Goal: Transaction & Acquisition: Purchase product/service

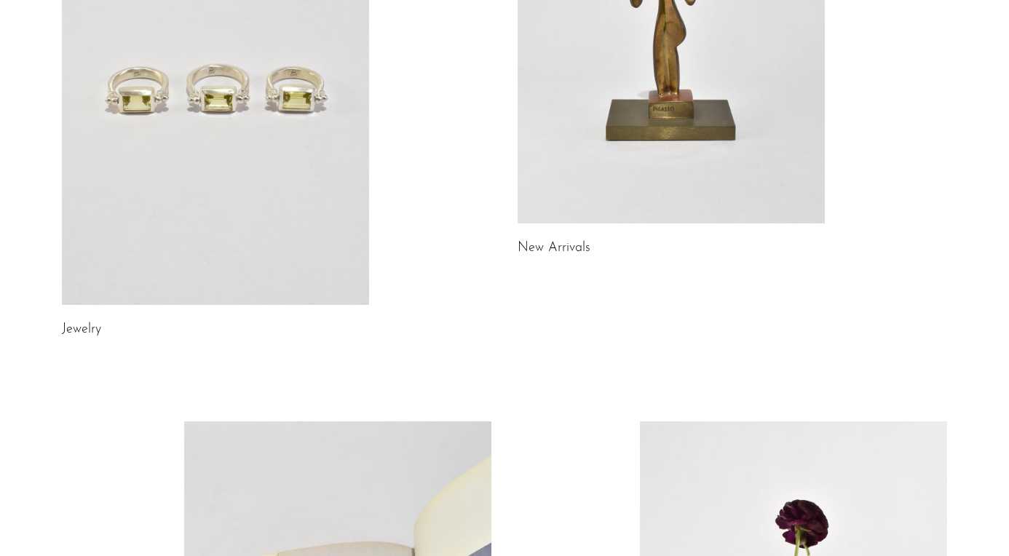
scroll to position [123, 0]
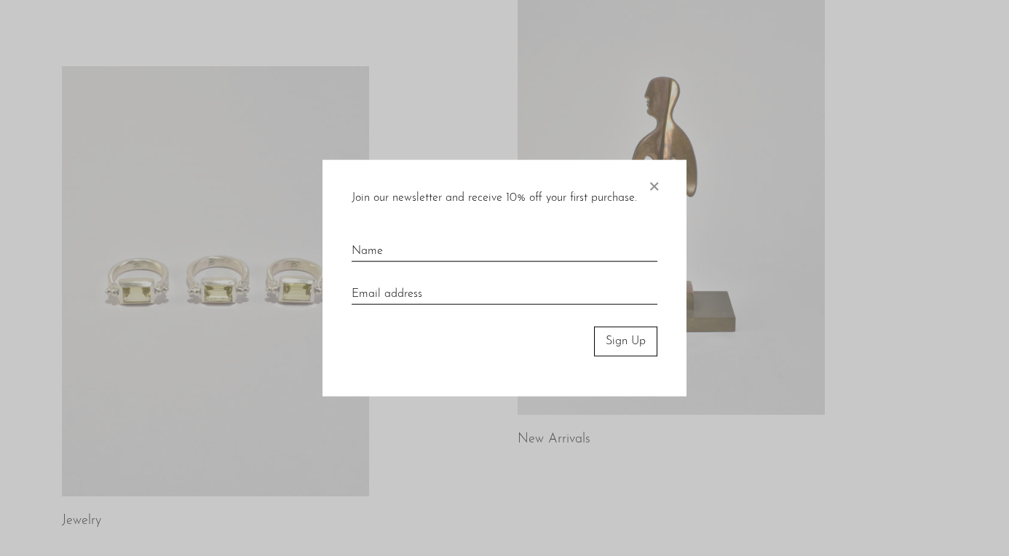
click at [242, 267] on div at bounding box center [504, 278] width 1009 height 556
click at [654, 181] on span "×" at bounding box center [654, 183] width 15 height 47
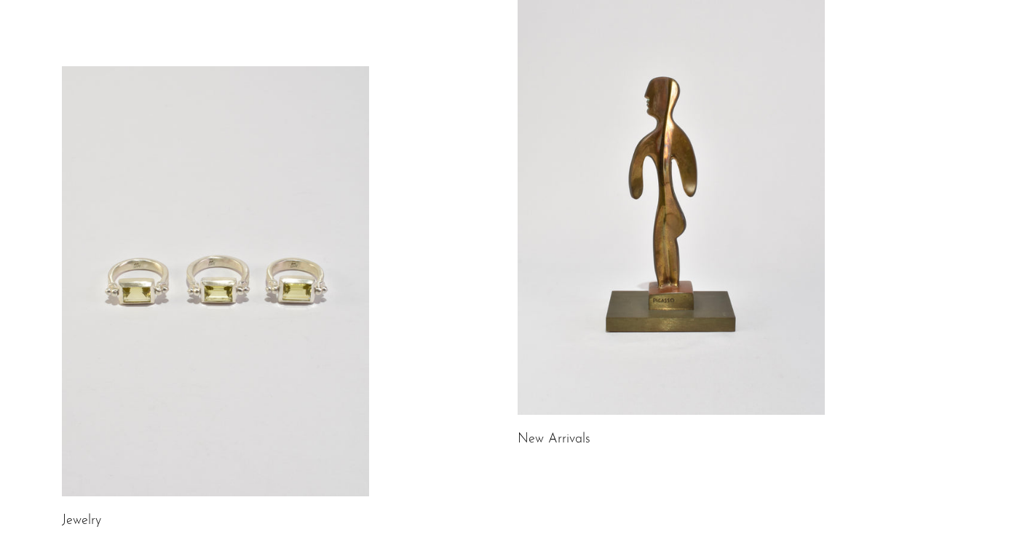
click at [237, 264] on link at bounding box center [215, 281] width 307 height 430
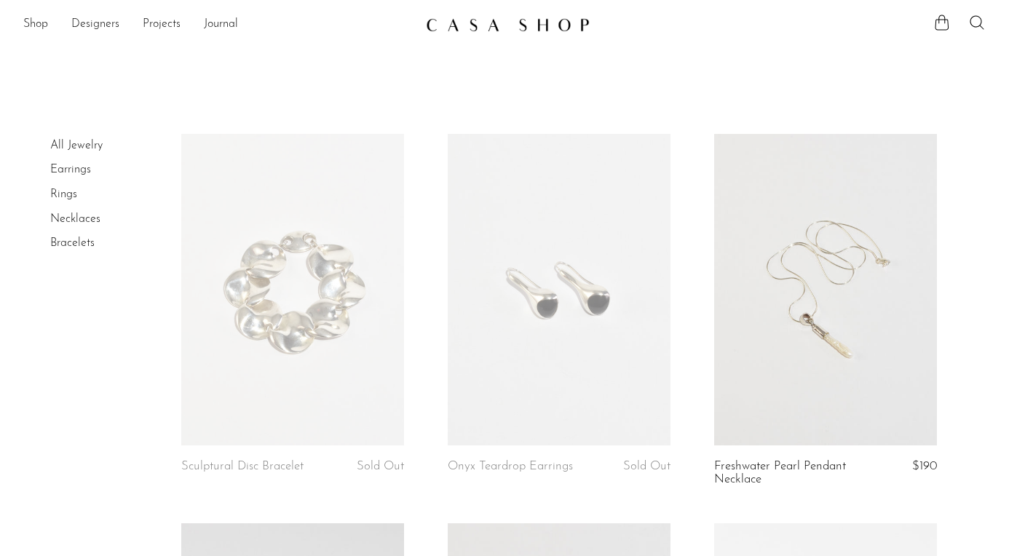
click at [90, 173] on link "Earrings" at bounding box center [70, 170] width 41 height 12
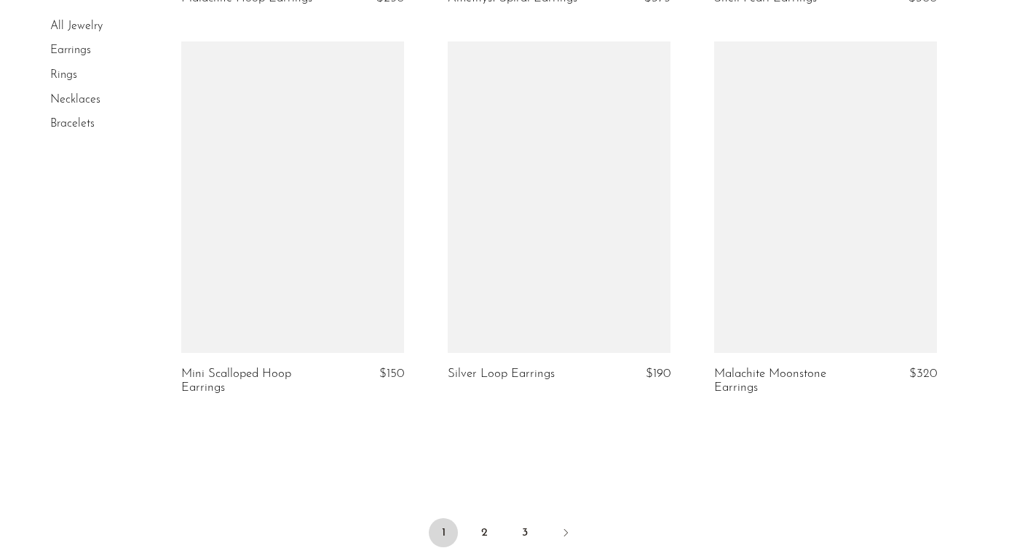
scroll to position [4303, 0]
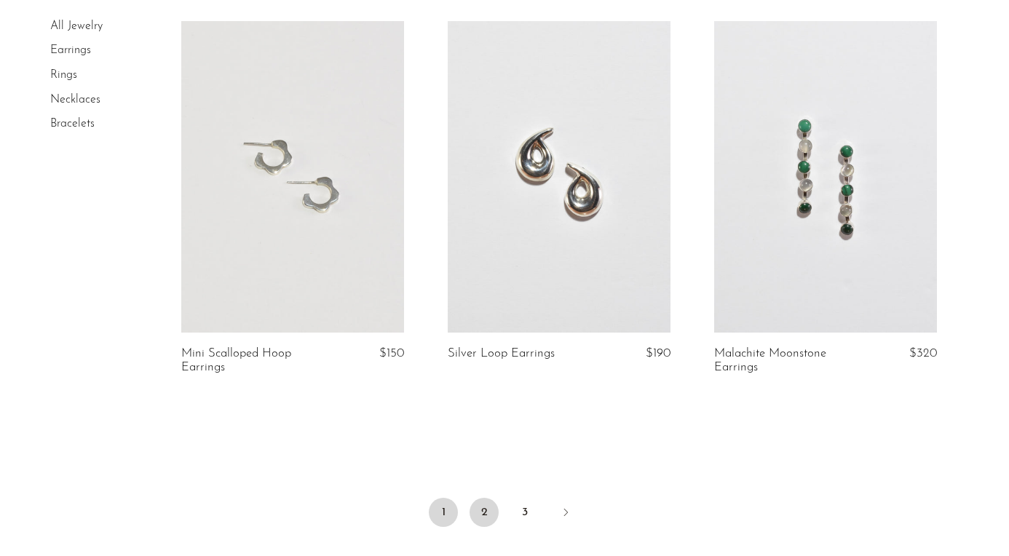
click at [491, 498] on link "2" at bounding box center [484, 512] width 29 height 29
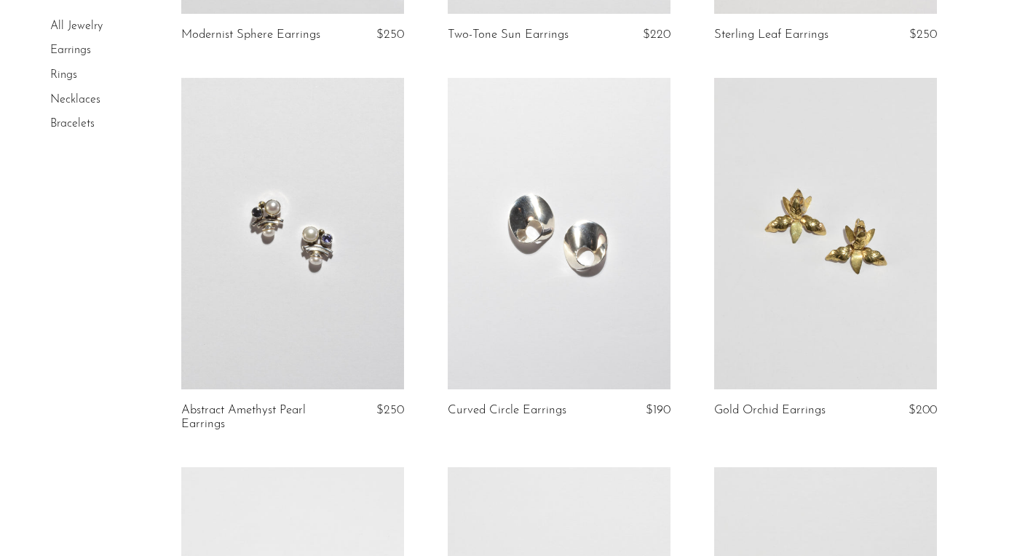
scroll to position [433, 0]
click at [276, 232] on link at bounding box center [292, 232] width 223 height 312
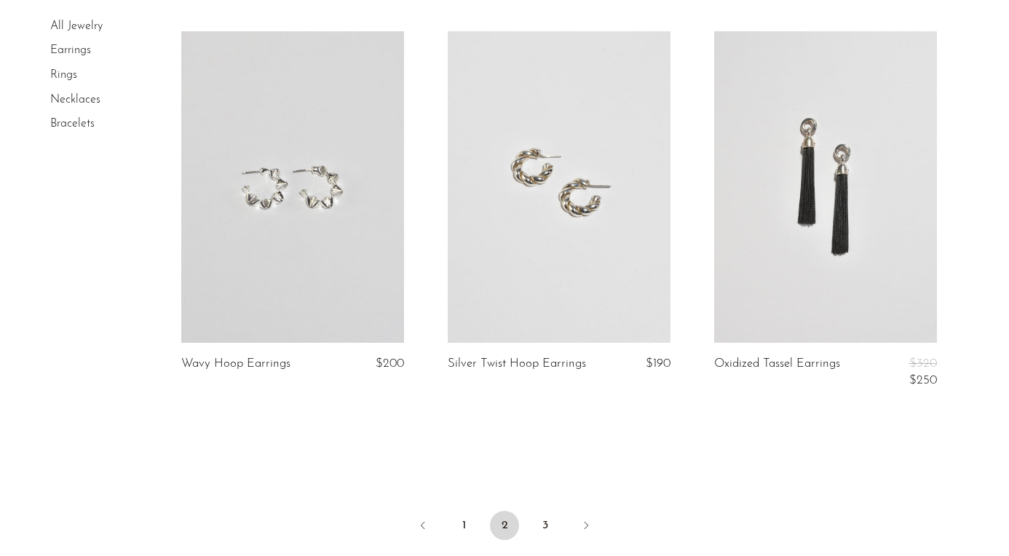
scroll to position [4355, 0]
click at [545, 517] on link "3" at bounding box center [545, 523] width 29 height 29
click at [832, 277] on link at bounding box center [825, 185] width 223 height 312
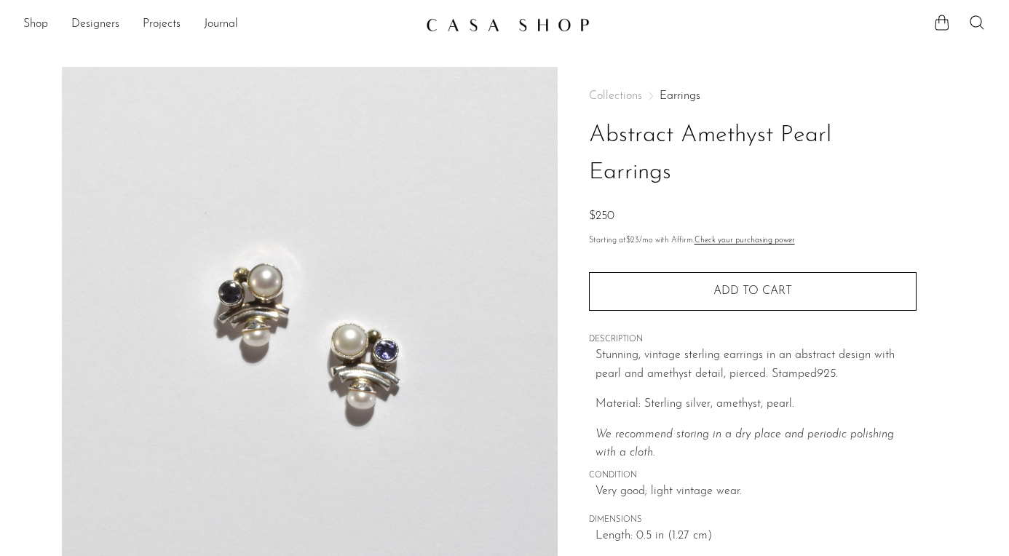
click at [243, 277] on img at bounding box center [310, 340] width 496 height 546
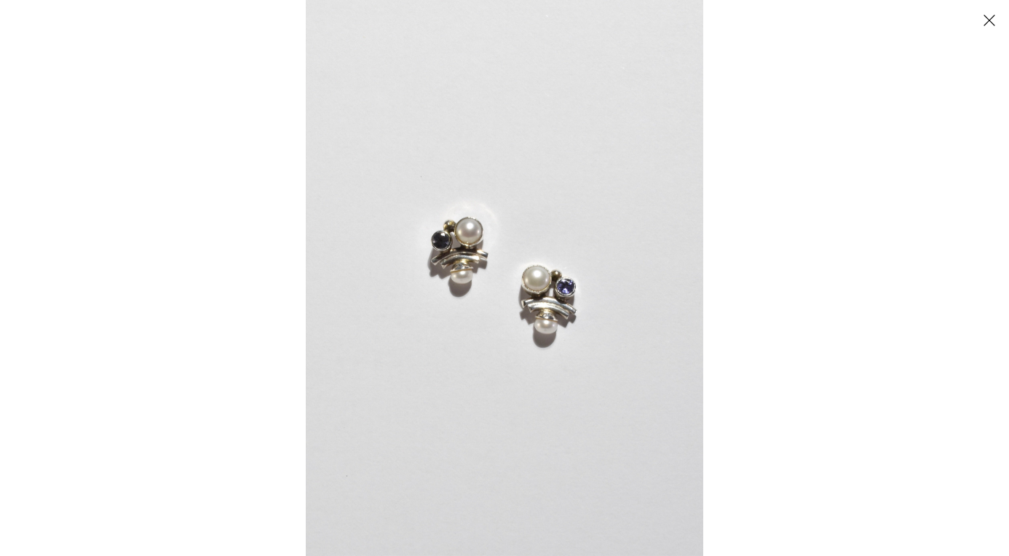
click at [986, 17] on button "Close" at bounding box center [988, 19] width 25 height 25
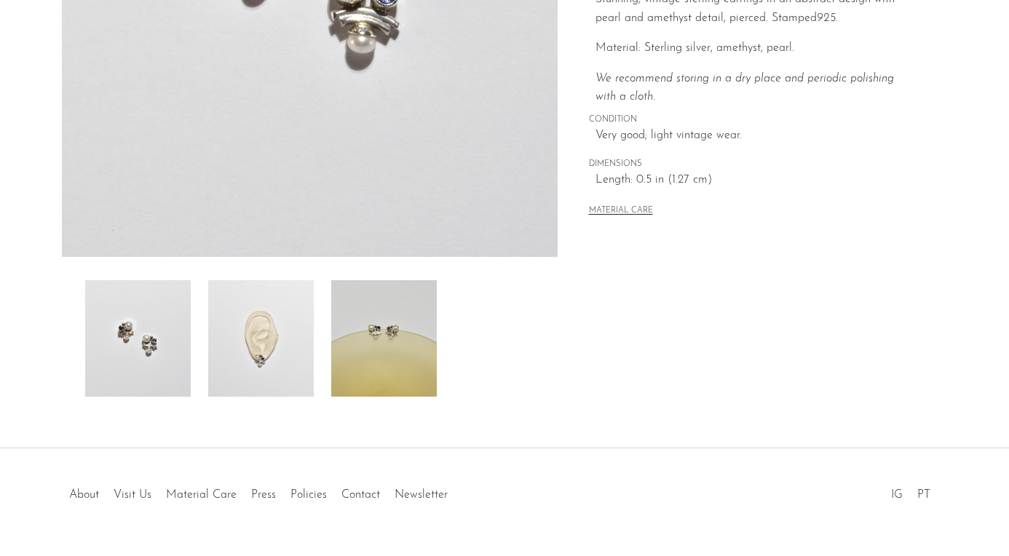
scroll to position [358, 0]
click at [269, 349] on img at bounding box center [261, 336] width 106 height 117
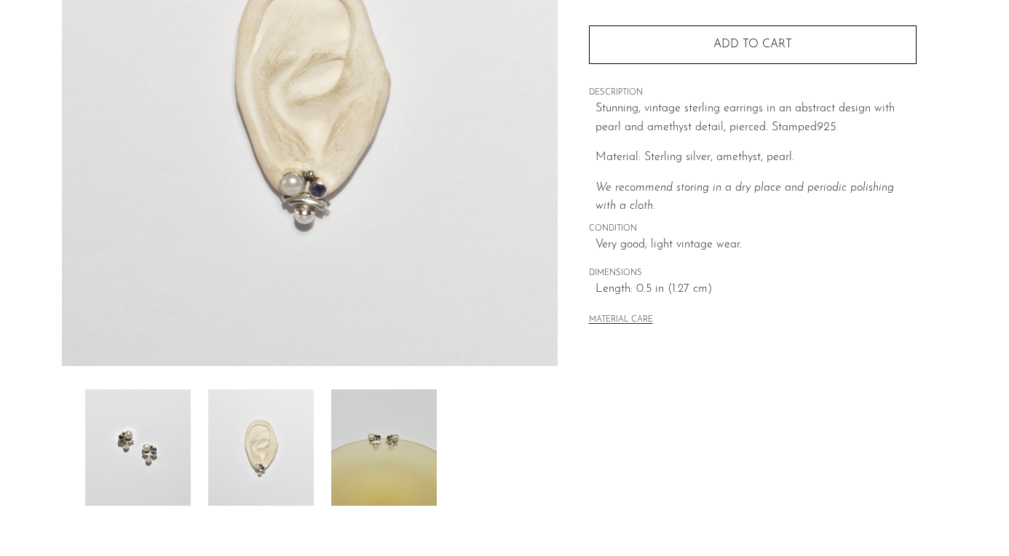
scroll to position [238, 0]
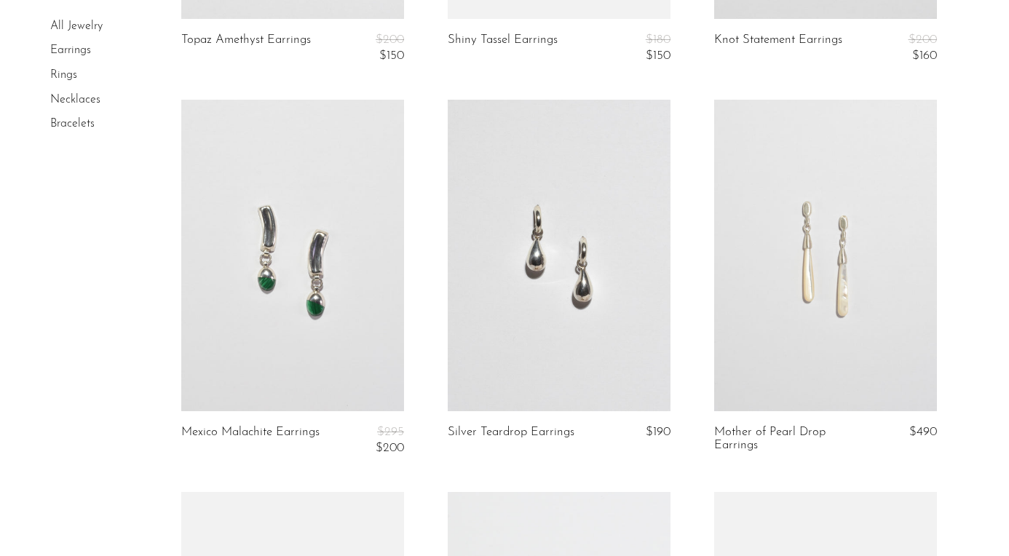
scroll to position [838, 0]
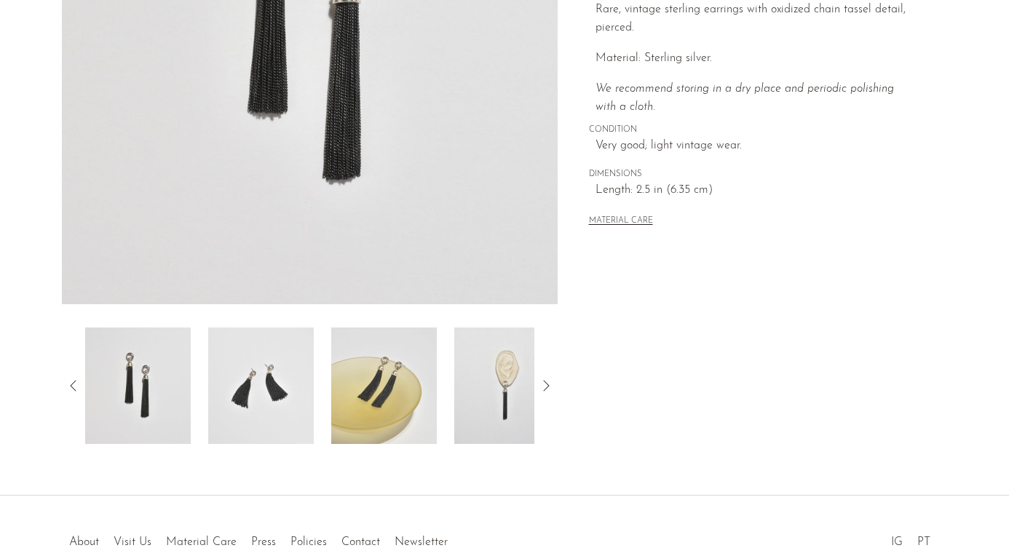
scroll to position [312, 0]
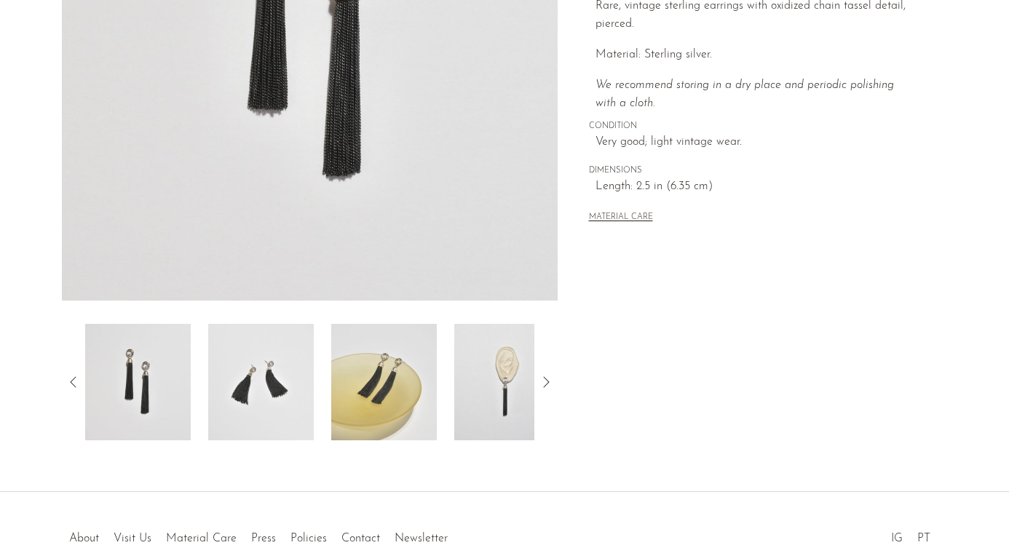
click at [363, 368] on img at bounding box center [384, 382] width 106 height 117
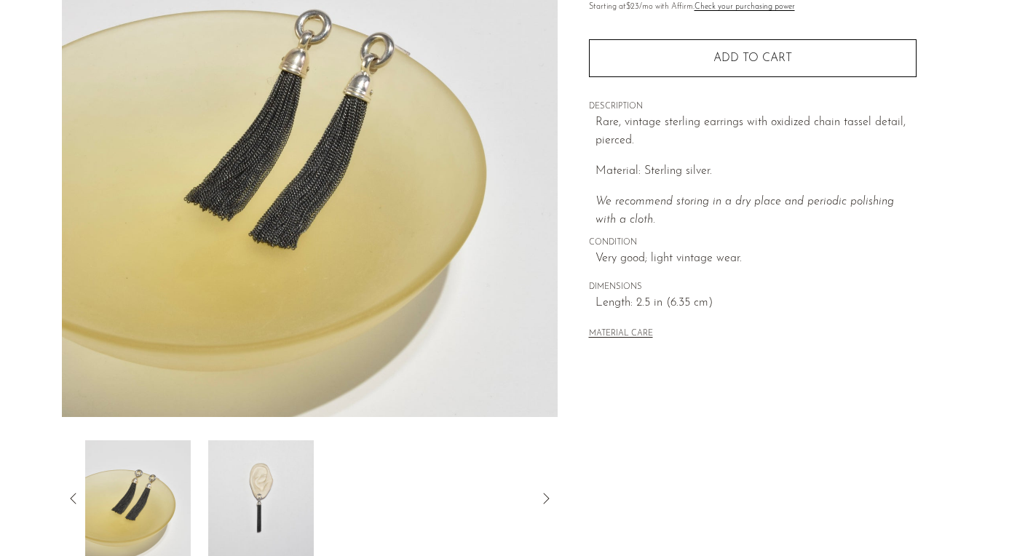
scroll to position [174, 0]
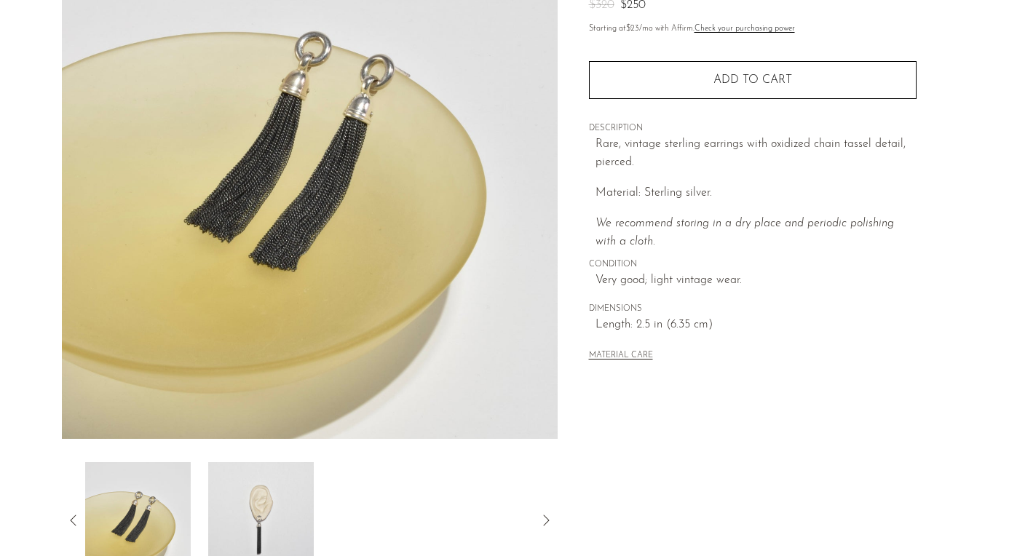
click at [359, 125] on img at bounding box center [310, 166] width 496 height 546
